Goal: Download file/media

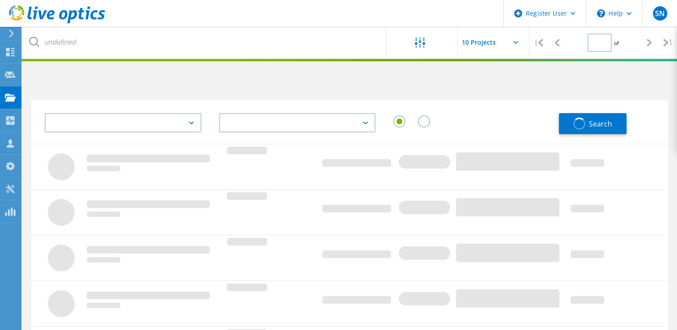
type input "1"
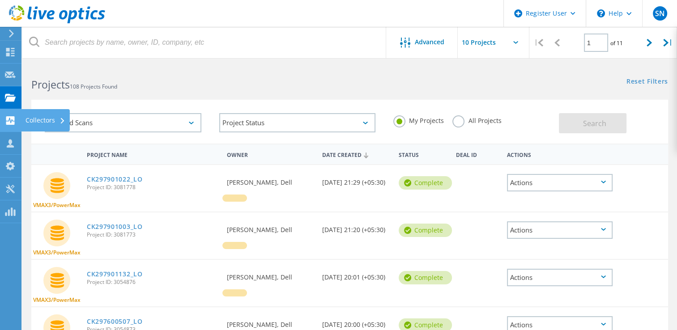
click at [6, 116] on use at bounding box center [10, 120] width 9 height 9
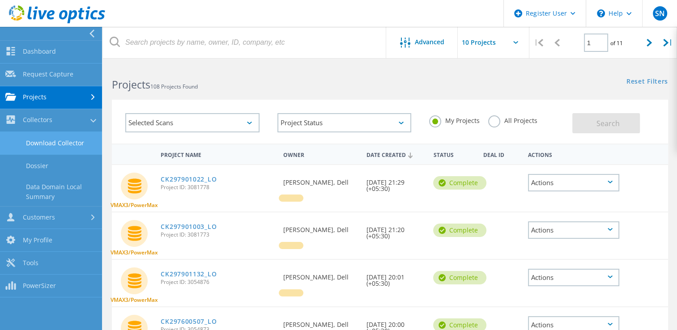
click at [60, 149] on link "Download Collector" at bounding box center [51, 143] width 102 height 23
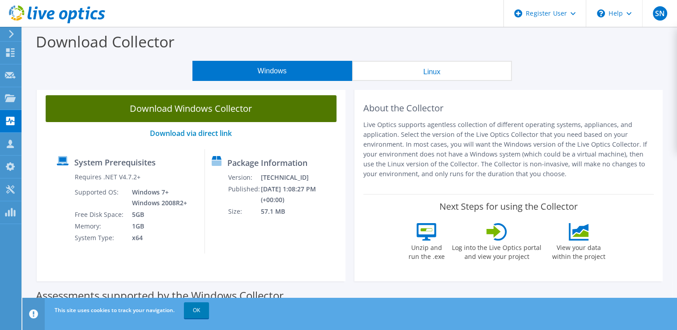
click at [174, 114] on link "Download Windows Collector" at bounding box center [191, 108] width 291 height 27
